Goal: Task Accomplishment & Management: Complete application form

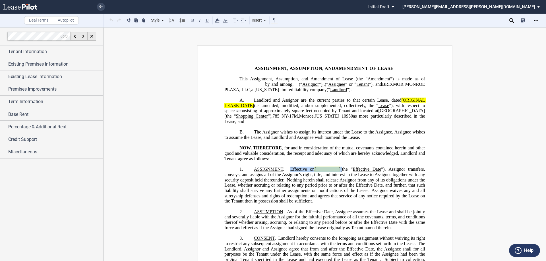
drag, startPoint x: 341, startPoint y: 174, endPoint x: 288, endPoint y: 174, distance: 52.6
click at [288, 174] on span "ASSIGNMENT . Effective on [__________] (the “ Effective Date ”), Assignor trans…" at bounding box center [325, 185] width 202 height 37
drag, startPoint x: 330, startPoint y: 176, endPoint x: 100, endPoint y: 39, distance: 267.6
click at [304, 175] on span "ASSIGNMENT . ﻿As of the Effective Date , Assignor transfers, conveys, and assig…" at bounding box center [325, 185] width 202 height 37
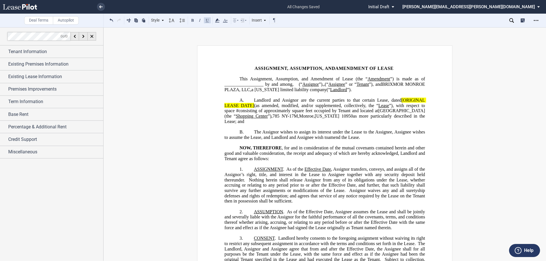
click at [206, 21] on button at bounding box center [207, 20] width 7 height 7
drag, startPoint x: 309, startPoint y: 96, endPoint x: 292, endPoint y: 94, distance: 17.1
click at [292, 92] on span "(“ Assignee ” or “ Tenant ”), and BRIXMOR MONROE PLAZA, LLC , a [US_STATE] limi…" at bounding box center [325, 87] width 202 height 10
click at [190, 20] on button at bounding box center [192, 20] width 7 height 7
click at [366, 77] on span "Amendment of Lease (the “" at bounding box center [339, 79] width 57 height 5
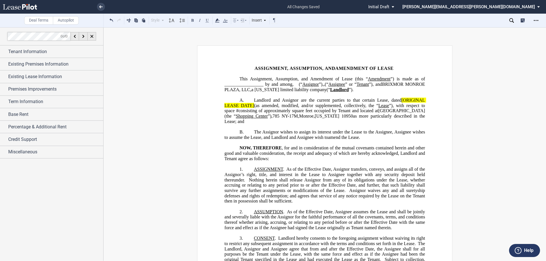
click at [325, 87] on span "(“" at bounding box center [327, 84] width 4 height 5
click at [386, 103] on span "Landlord and Assignor are the current parties to that certain Lease, dated" at bounding box center [327, 100] width 147 height 5
click at [333, 113] on span "square feet occupied by Tenant and located at" at bounding box center [335, 110] width 86 height 5
drag, startPoint x: 352, startPoint y: 116, endPoint x: 336, endPoint y: 114, distance: 16.0
click at [336, 114] on span "square feet (“Premises”), occupied by Tenant and located at" at bounding box center [325, 113] width 202 height 10
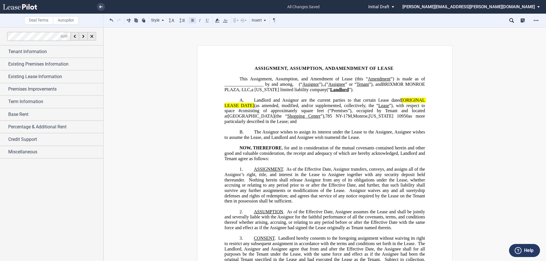
click at [192, 21] on button at bounding box center [192, 20] width 7 height 7
click at [206, 22] on button at bounding box center [207, 20] width 7 height 7
click at [242, 113] on span "consisting of approximately" at bounding box center [269, 110] width 56 height 5
drag, startPoint x: 388, startPoint y: 112, endPoint x: 378, endPoint y: 111, distance: 10.3
click at [378, 111] on span "Landlord and Assignor are the current parties to that certain Lease dated [ORIG…" at bounding box center [325, 111] width 202 height 26
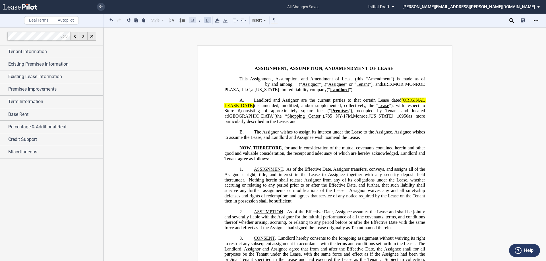
click at [192, 21] on button at bounding box center [192, 20] width 7 height 7
drag, startPoint x: 302, startPoint y: 121, endPoint x: 272, endPoint y: 120, distance: 29.9
click at [287, 119] on span "Shopping Center" at bounding box center [303, 116] width 33 height 5
click at [193, 20] on button at bounding box center [192, 20] width 7 height 7
drag, startPoint x: 279, startPoint y: 174, endPoint x: 254, endPoint y: 173, distance: 25.3
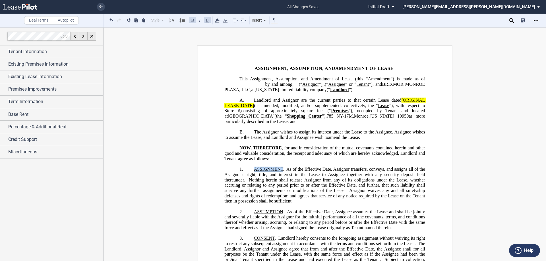
click at [254, 173] on span "ASSIGNMENT . ﻿As of the Effective Date , Assignor transfers, conveys, and assig…" at bounding box center [325, 185] width 202 height 37
click at [193, 18] on button at bounding box center [192, 20] width 7 height 7
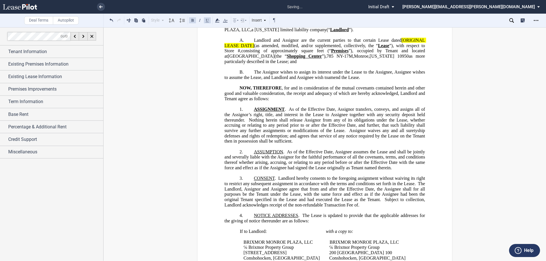
scroll to position [85, 0]
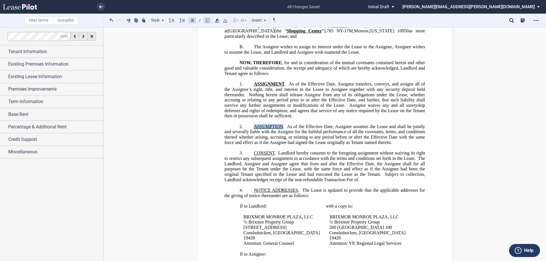
drag, startPoint x: 282, startPoint y: 130, endPoint x: 254, endPoint y: 130, distance: 28.4
click at [254, 130] on span "ASSUMPTION . As of the Effective Date, Assignee assumes the Lease and shall be …" at bounding box center [325, 134] width 202 height 21
click at [195, 21] on button at bounding box center [192, 20] width 7 height 7
drag, startPoint x: 272, startPoint y: 157, endPoint x: 249, endPoint y: 157, distance: 23.3
click at [249, 157] on p "3. CONSENT . Landlord hereby consents to the foregoing assignment without waivi…" at bounding box center [324, 167] width 201 height 32
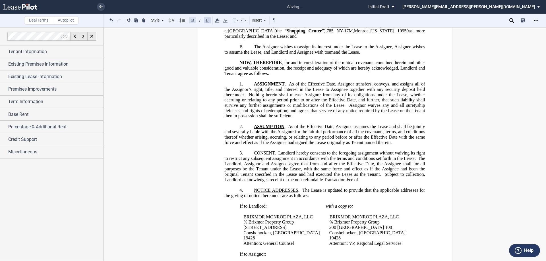
click at [194, 20] on button at bounding box center [192, 20] width 7 height 7
drag, startPoint x: 296, startPoint y: 196, endPoint x: 227, endPoint y: 149, distance: 84.0
click at [254, 193] on span "NOTICE ADDRESSES" at bounding box center [276, 190] width 44 height 5
click at [193, 22] on button at bounding box center [192, 20] width 7 height 7
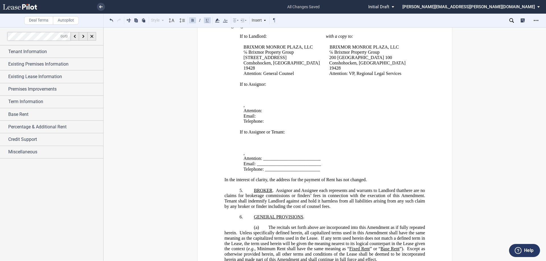
scroll to position [256, 0]
drag, startPoint x: 301, startPoint y: 218, endPoint x: 253, endPoint y: 218, distance: 48.6
click at [254, 218] on span "GENERAL PROVISIONS" at bounding box center [278, 216] width 49 height 5
click at [193, 20] on button at bounding box center [192, 20] width 7 height 7
drag, startPoint x: 270, startPoint y: 191, endPoint x: 253, endPoint y: 191, distance: 17.4
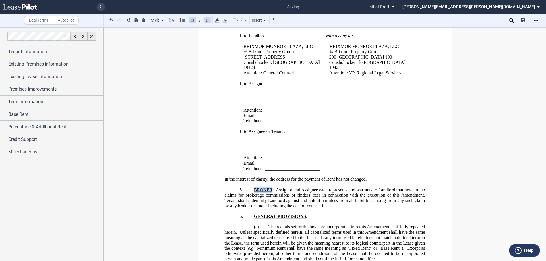
click at [254, 191] on span "BROKER" at bounding box center [263, 189] width 18 height 5
click at [193, 21] on button at bounding box center [192, 20] width 7 height 7
click at [262, 222] on p "﻿" at bounding box center [324, 221] width 201 height 5
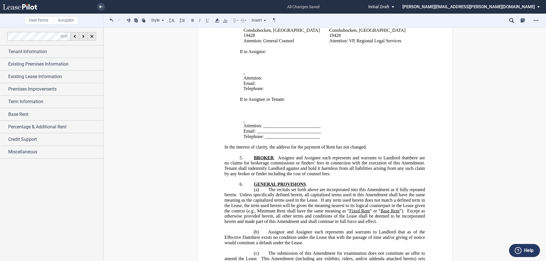
scroll to position [398, 0]
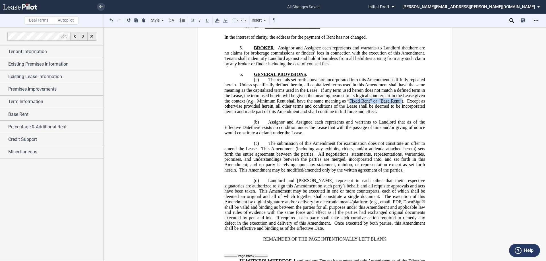
drag, startPoint x: 399, startPoint y: 102, endPoint x: 348, endPoint y: 99, distance: 51.0
click at [348, 99] on span "The recitals set forth above are incorporated into this Amendment as if fully r…" at bounding box center [325, 95] width 202 height 37
click at [208, 23] on button at bounding box center [207, 20] width 7 height 7
click at [257, 117] on p "﻿" at bounding box center [324, 116] width 201 height 5
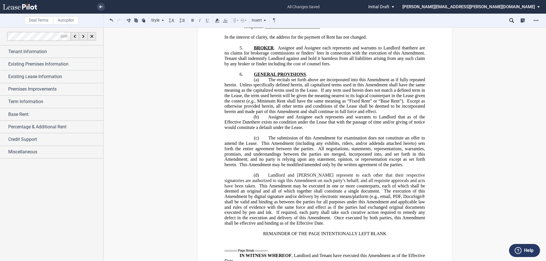
click at [278, 134] on p "﻿" at bounding box center [324, 132] width 201 height 5
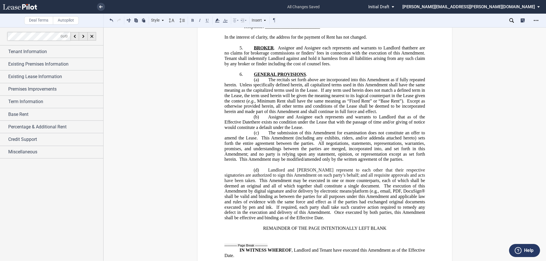
click at [270, 163] on p "﻿" at bounding box center [324, 164] width 201 height 5
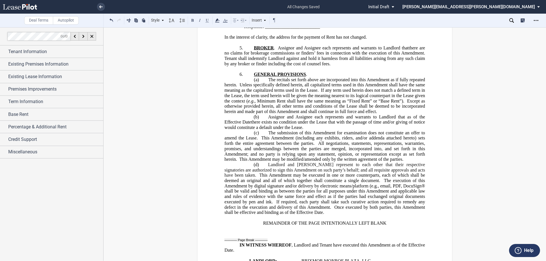
click at [400, 187] on span ", email, PDF, DocuSign® shall be valid and binding as between the parties for a…" at bounding box center [325, 193] width 202 height 21
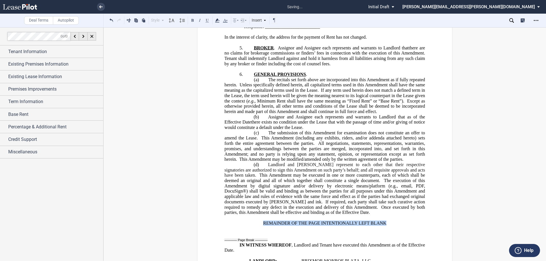
drag, startPoint x: 385, startPoint y: 223, endPoint x: 257, endPoint y: 219, distance: 127.8
click at [257, 219] on div "ASSIGNMENT, ASSUMPTION, AND ﻿ ﻿ ﻿ ﻿ AMENDMENT OF LEASE This ﻿ ﻿ ﻿ ﻿ Amendment o…" at bounding box center [324, 30] width 201 height 724
click at [192, 20] on button at bounding box center [192, 20] width 7 height 7
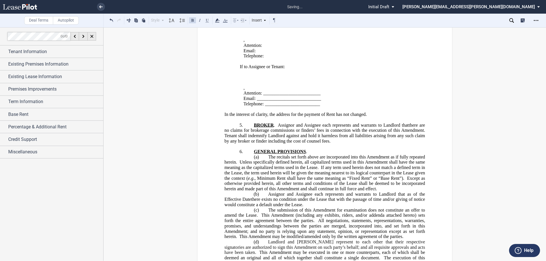
scroll to position [256, 0]
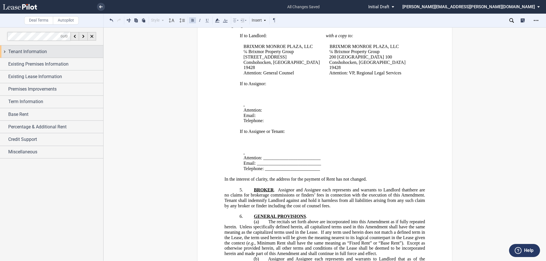
click at [44, 56] on div "Tenant Information" at bounding box center [51, 52] width 103 height 12
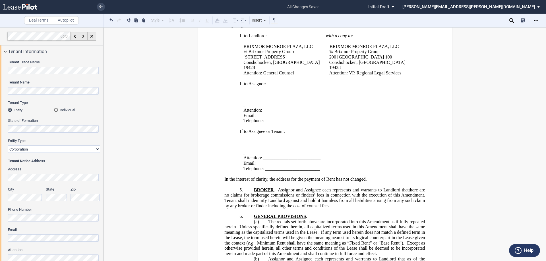
click at [2, 68] on div "Tenant Trade Name Tenant Name Tenant Type Entity Individual State of Formation …" at bounding box center [51, 234] width 103 height 352
click at [251, 187] on p "﻿" at bounding box center [324, 184] width 201 height 5
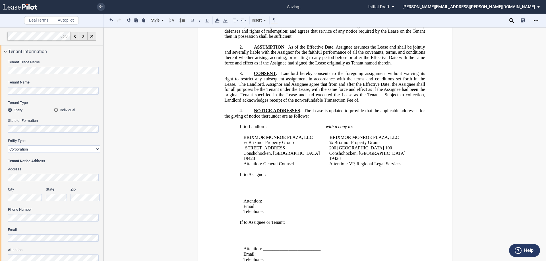
scroll to position [142, 0]
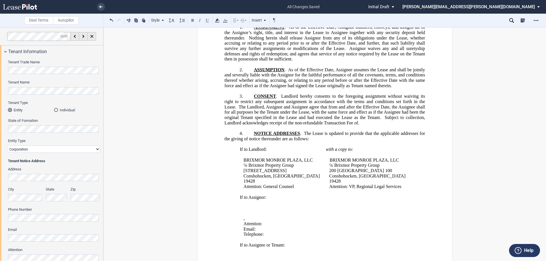
click at [254, 136] on span "NOTICE ADDRESSES" at bounding box center [277, 133] width 46 height 5
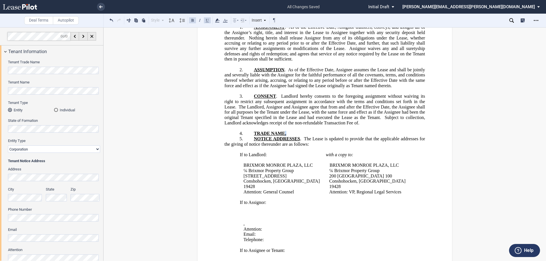
click at [286, 137] on p "4. TRADE NAME." at bounding box center [324, 133] width 201 height 5
click at [194, 21] on button at bounding box center [192, 20] width 7 height 7
click at [292, 137] on p "4. TRADE NAME ." at bounding box center [324, 133] width 201 height 5
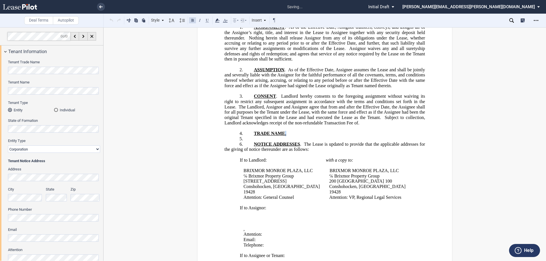
drag, startPoint x: 283, startPoint y: 139, endPoint x: 287, endPoint y: 141, distance: 4.9
click at [287, 137] on p "4. TRADE NAME ." at bounding box center [324, 133] width 201 height 5
click at [193, 20] on button at bounding box center [192, 20] width 7 height 7
click at [279, 142] on p "5. ​" at bounding box center [324, 139] width 201 height 5
click at [0, 93] on div "Tenant Trade Name Tenant Name Tenant Type Entity Individual State of Formation …" at bounding box center [51, 234] width 103 height 352
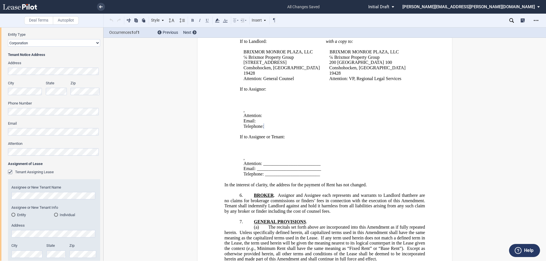
scroll to position [114, 0]
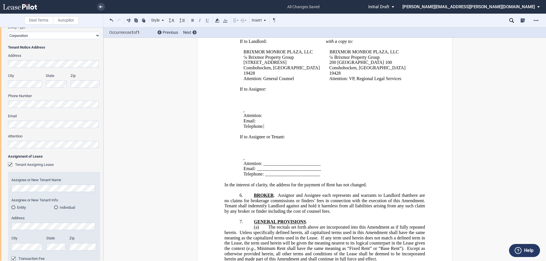
click at [14, 207] on div "Entity" at bounding box center [13, 208] width 4 height 4
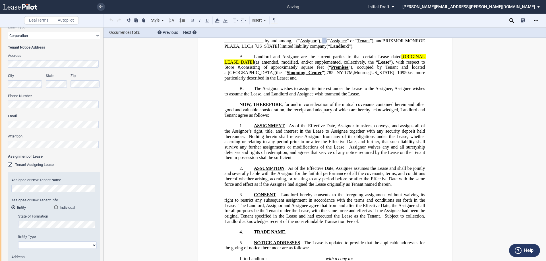
scroll to position [0, 0]
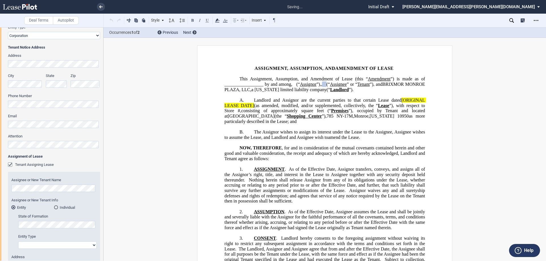
click at [39, 247] on select "Corporation Limited Liability Company General Partnership Limited Partnership O…" at bounding box center [57, 245] width 79 height 7
select select "corporation"
click at [18, 242] on select "Corporation Limited Liability Company General Partnership Limited Partnership O…" at bounding box center [57, 245] width 79 height 7
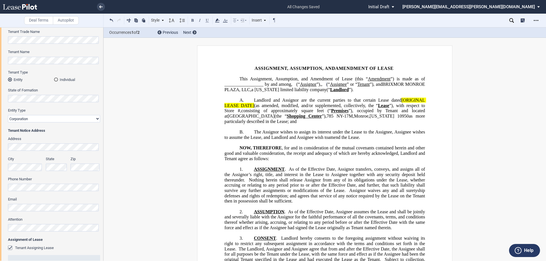
scroll to position [28, 0]
click at [346, 103] on span "Landlord and Assignor are the current parties to that certain Lease dated" at bounding box center [327, 100] width 147 height 5
drag, startPoint x: 400, startPoint y: 107, endPoint x: 252, endPoint y: 111, distance: 148.0
click at [252, 111] on span "Landlord and Assignor are the current parties to that certain Lease dated [ORIG…" at bounding box center [325, 111] width 202 height 26
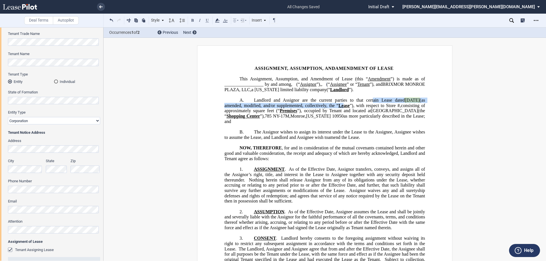
click at [358, 108] on span "Landlord and Assignor are the current parties to that certain Lease dated [DATE…" at bounding box center [325, 111] width 202 height 26
click at [219, 22] on icon at bounding box center [217, 20] width 7 height 7
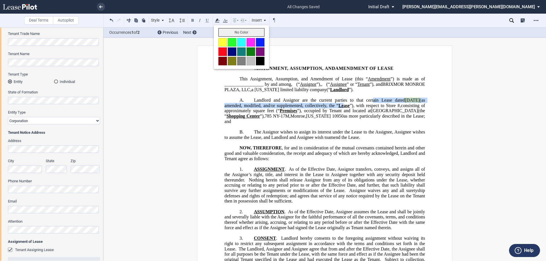
click at [230, 34] on button "No Color" at bounding box center [241, 32] width 46 height 9
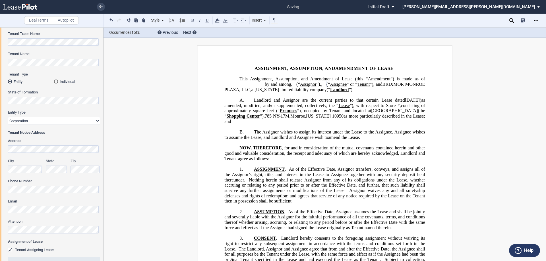
click at [387, 108] on span "”), with respect to Store" at bounding box center [373, 105] width 46 height 5
drag, startPoint x: 392, startPoint y: 79, endPoint x: 371, endPoint y: 79, distance: 20.8
click at [371, 79] on span "Amendment of Lease (this “ Amendment ”) is made as of _________________ by and …" at bounding box center [325, 82] width 202 height 10
click at [193, 22] on button at bounding box center [192, 20] width 7 height 7
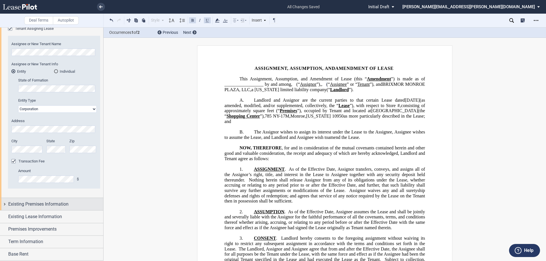
scroll to position [288, 0]
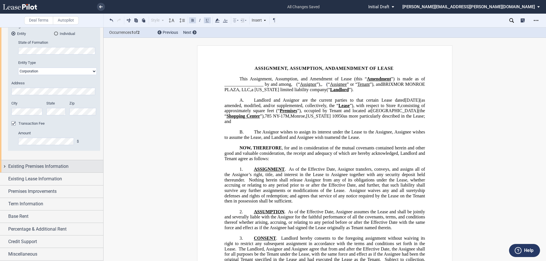
click at [48, 166] on span "Existing Premises Information" at bounding box center [38, 166] width 60 height 7
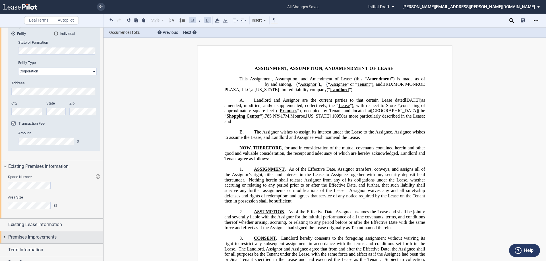
scroll to position [334, 0]
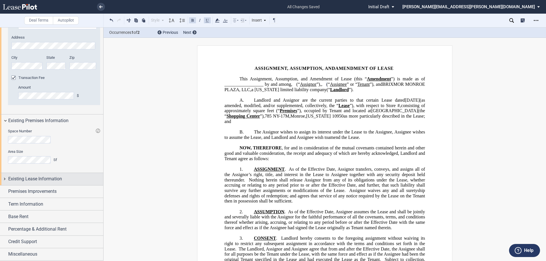
click at [52, 181] on span "Existing Lease Information" at bounding box center [35, 179] width 54 height 7
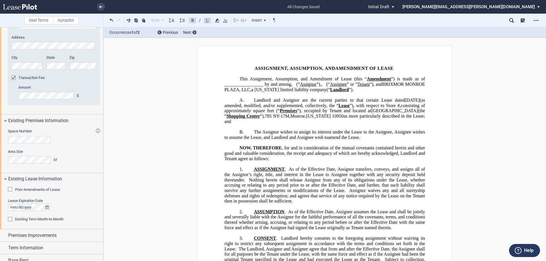
click at [24, 189] on span "Prior Amendments of Lease" at bounding box center [37, 190] width 45 height 4
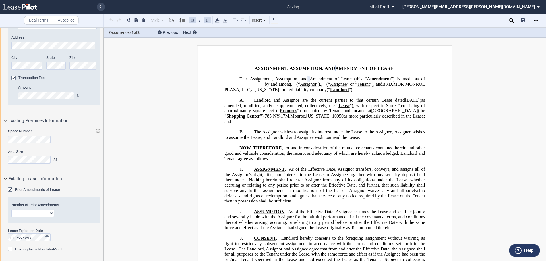
click at [27, 214] on select "1 2 3 4 5 6 7 8 9 10 11 12" at bounding box center [32, 213] width 43 height 7
select select "number:2"
click at [11, 210] on select "1 2 3 4 5 6 7 8 9 10 11 12" at bounding box center [32, 213] width 43 height 7
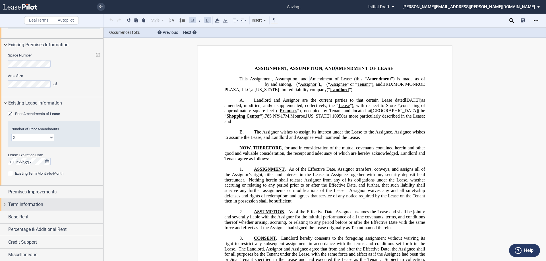
scroll to position [410, 0]
click at [329, 172] on span "Effective Date" at bounding box center [321, 169] width 27 height 5
drag, startPoint x: 334, startPoint y: 175, endPoint x: 307, endPoint y: 175, distance: 26.7
click at [307, 175] on span "ASSIGNMENT . ﻿As of the Effective Date , Assignor transfers, conveys, and assig…" at bounding box center [325, 185] width 202 height 37
click at [308, 172] on span "Effective Date" at bounding box center [321, 169] width 27 height 5
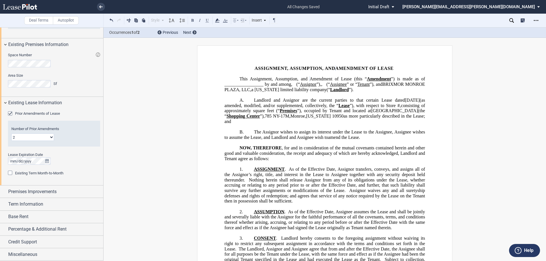
click at [264, 84] on span "”) is made as of _________________ by and among" at bounding box center [325, 82] width 202 height 10
drag, startPoint x: 296, startPoint y: 84, endPoint x: 268, endPoint y: 83, distance: 28.7
click at [268, 84] on span "”) is made as of _________________ (“Execution Date”) by and among" at bounding box center [325, 82] width 202 height 10
drag, startPoint x: 207, startPoint y: 19, endPoint x: 199, endPoint y: 21, distance: 8.5
click at [207, 19] on button at bounding box center [207, 20] width 7 height 7
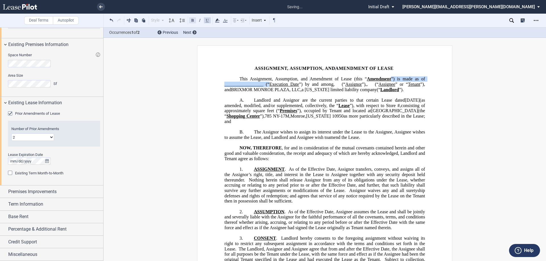
click at [195, 20] on button at bounding box center [192, 20] width 7 height 7
click at [254, 84] on span "”) is made as of _________________ (“ Execution Date ”) by and among" at bounding box center [325, 82] width 202 height 10
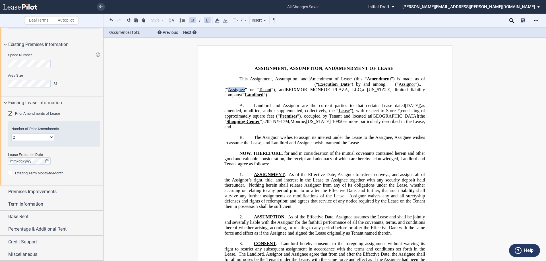
drag, startPoint x: 422, startPoint y: 91, endPoint x: 405, endPoint y: 90, distance: 16.6
click at [405, 90] on span "(“ Assignee ” or “ Tenant ”), and BRIXMOR MONROE PLAZA, LLC , a [US_STATE] limi…" at bounding box center [325, 92] width 202 height 10
click at [191, 21] on button at bounding box center [192, 20] width 7 height 7
drag, startPoint x: 322, startPoint y: 91, endPoint x: 305, endPoint y: 88, distance: 17.2
click at [395, 87] on span "(“ Assignor ”), ﻿ ﻿ ," at bounding box center [408, 84] width 26 height 5
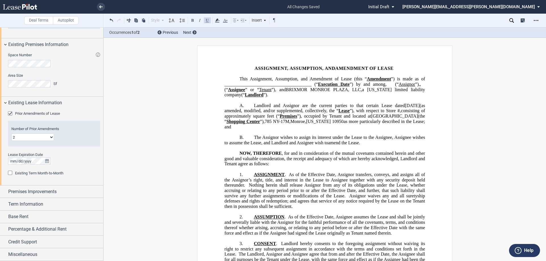
click at [208, 21] on button at bounding box center [207, 20] width 7 height 7
click at [193, 21] on button at bounding box center [192, 20] width 7 height 7
drag, startPoint x: 245, startPoint y: 94, endPoint x: 234, endPoint y: 93, distance: 12.0
click at [234, 93] on span "(“ Assignee ” or “ Tenant ”), and BRIXMOR MONROE PLAZA, LLC , a [US_STATE] limi…" at bounding box center [325, 92] width 202 height 10
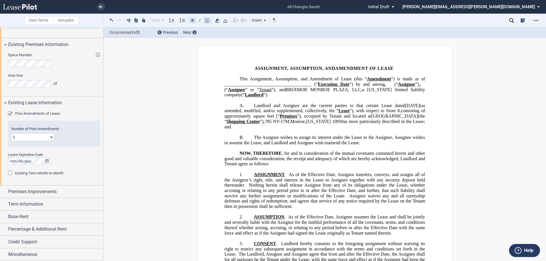
click at [194, 20] on button at bounding box center [192, 20] width 7 height 7
click at [55, 193] on span "Premises Improvements" at bounding box center [32, 192] width 48 height 7
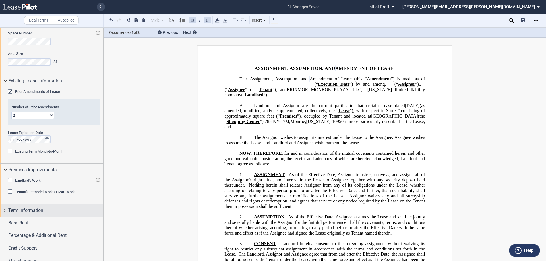
scroll to position [438, 0]
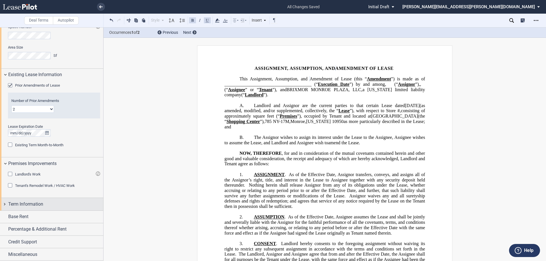
click at [42, 205] on span "Term Information" at bounding box center [25, 204] width 35 height 7
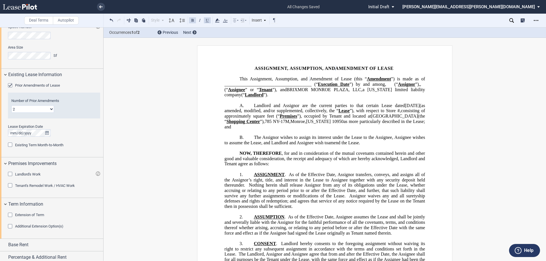
click at [40, 216] on span "Extension of Term" at bounding box center [29, 215] width 29 height 4
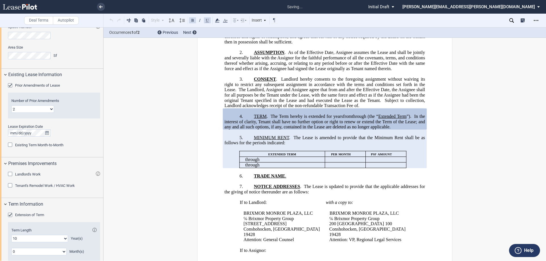
scroll to position [521, 0]
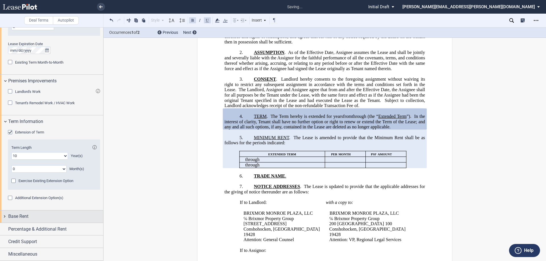
click at [37, 218] on div "Base Rent" at bounding box center [55, 216] width 95 height 7
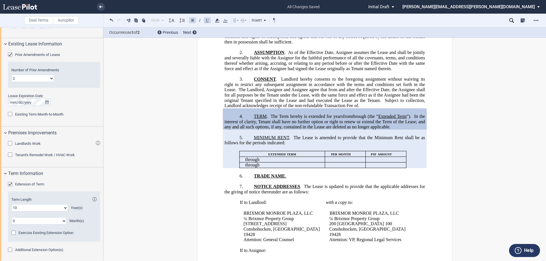
scroll to position [459, 0]
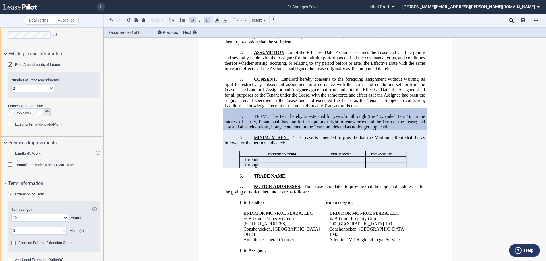
click at [49, 112] on icon "true" at bounding box center [47, 112] width 4 height 4
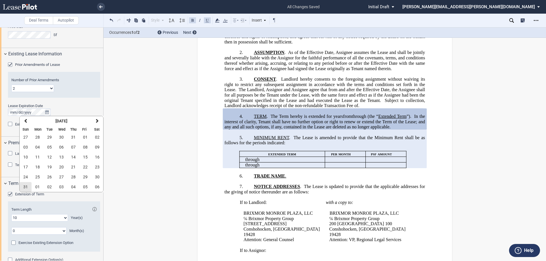
click at [26, 188] on span "31" at bounding box center [25, 187] width 5 height 5
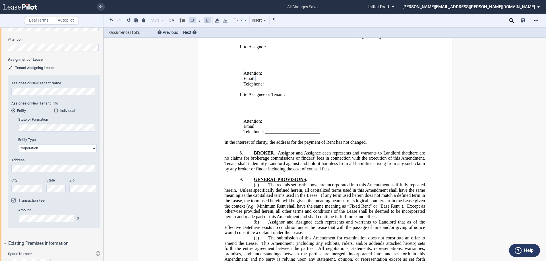
scroll to position [146, 0]
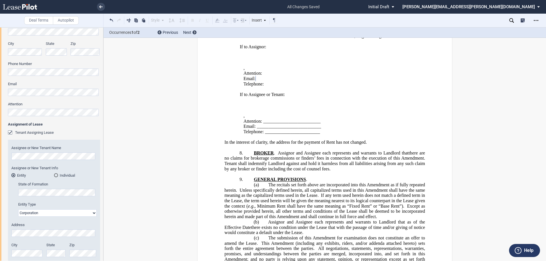
click at [2, 72] on div "Tenant Trade Name Tenant Name Tenant Type Entity Individual State of Formation …" at bounding box center [51, 107] width 103 height 390
click at [7, 52] on div "City" at bounding box center [25, 51] width 41 height 20
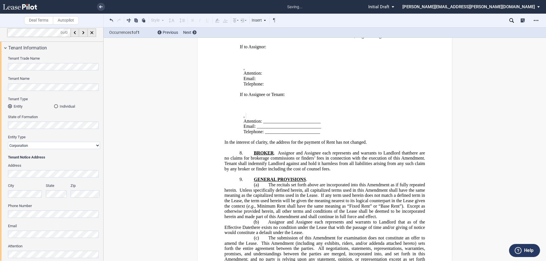
click at [4, 86] on div "Tenant Trade Name Tenant Name Tenant Type Entity Individual State of Formation …" at bounding box center [51, 249] width 103 height 390
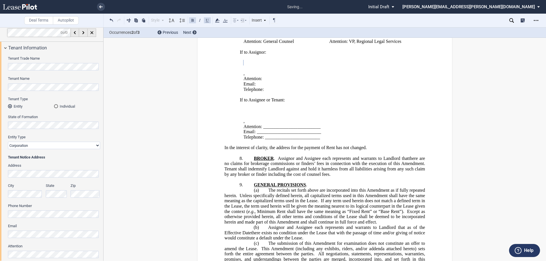
scroll to position [369, 0]
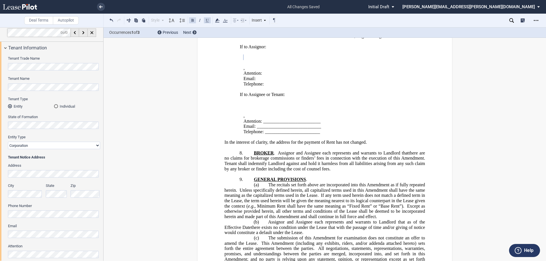
click at [41, 148] on select "Corporation Limited Liability Company General Partnership Limited Partnership O…" at bounding box center [54, 145] width 92 height 7
select select "limited liability company"
click at [8, 142] on select "Corporation Limited Liability Company General Partnership Limited Partnership O…" at bounding box center [54, 145] width 92 height 7
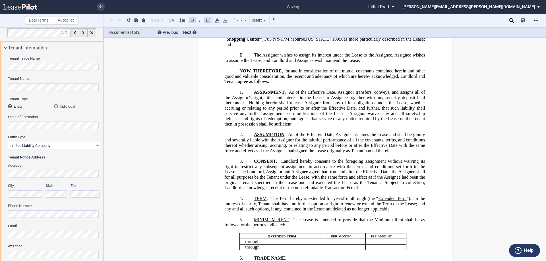
scroll to position [0, 0]
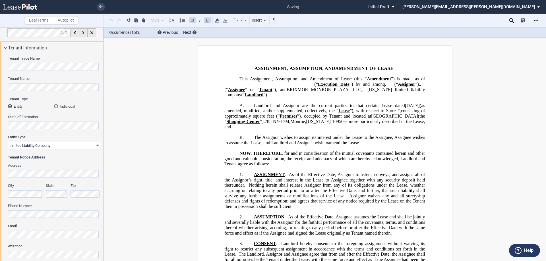
click at [7, 174] on div "Tenant Trade Name Tenant Name Tenant Type Entity Individual State of Formation …" at bounding box center [51, 249] width 103 height 390
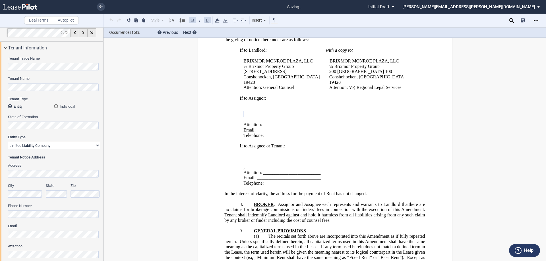
scroll to position [321, 0]
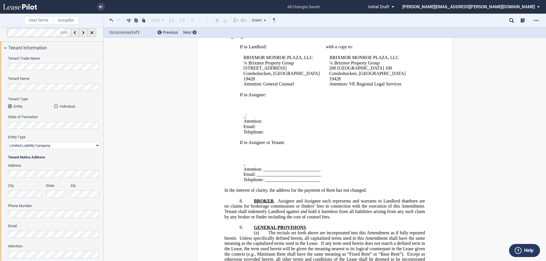
click at [3, 172] on div "Tenant Trade Name Tenant Name Tenant Type Entity Individual State of Formation …" at bounding box center [51, 249] width 103 height 390
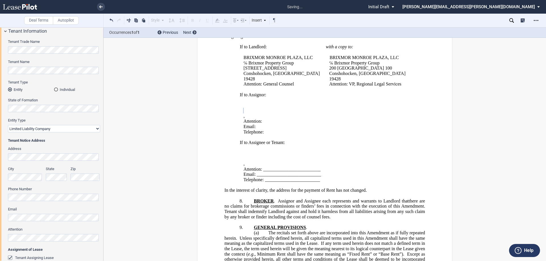
click at [6, 256] on div "Tenant Trade Name Tenant Name Tenant Type Entity Individual State of Formation …" at bounding box center [51, 232] width 103 height 390
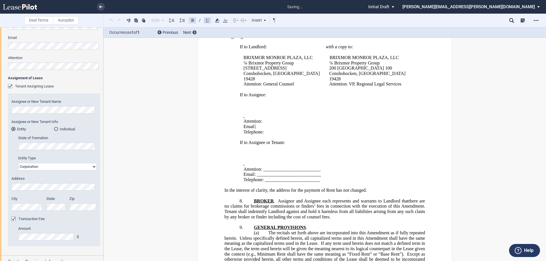
scroll to position [194, 0]
click at [299, 172] on span "Attention: _________________________" at bounding box center [281, 169] width 77 height 5
drag, startPoint x: 315, startPoint y: 188, endPoint x: 279, endPoint y: 185, distance: 36.0
click at [279, 183] on td "If to Assignor: ﻿ ﻿ ﻿ ﻿ ﻿ ﻿ ﻿ , ﻿ ﻿ ﻿ ﻿ Attention: ﻿ ﻿ Email: ﻿ ﻿ Telephone: ﻿ …" at bounding box center [326, 137] width 176 height 90
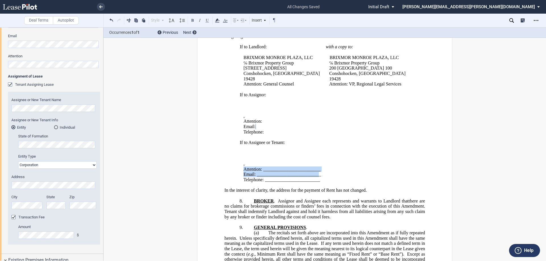
click at [296, 177] on span "Email: ____________________________" at bounding box center [282, 174] width 78 height 5
click at [341, 177] on p "Email: ____________________________" at bounding box center [327, 174] width 168 height 5
drag, startPoint x: 320, startPoint y: 185, endPoint x: 263, endPoint y: 183, distance: 57.5
click at [263, 172] on p "Attention: _________________________" at bounding box center [327, 169] width 168 height 5
drag, startPoint x: 317, startPoint y: 191, endPoint x: 255, endPoint y: 190, distance: 61.4
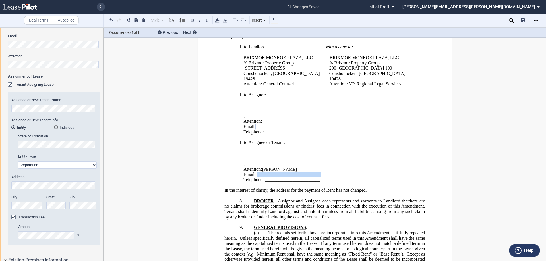
click at [255, 177] on p "Email: ____________________________" at bounding box center [327, 174] width 168 height 5
drag, startPoint x: 288, startPoint y: 198, endPoint x: 309, endPoint y: 199, distance: 21.3
click at [288, 182] on span "Telephone: ________________________" at bounding box center [281, 179] width 77 height 5
drag, startPoint x: 317, startPoint y: 197, endPoint x: 264, endPoint y: 196, distance: 53.2
click at [264, 182] on span "Telephone: ________________________" at bounding box center [281, 179] width 77 height 5
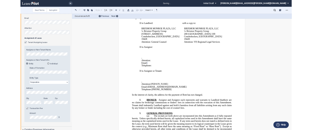
scroll to position [207, 0]
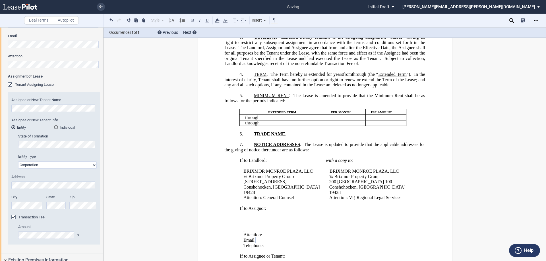
click at [254, 137] on span "TRADE NAME" at bounding box center [269, 133] width 31 height 5
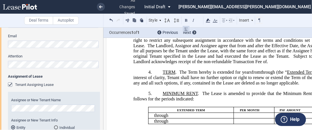
scroll to position [194, 0]
